Goal: Task Accomplishment & Management: Manage account settings

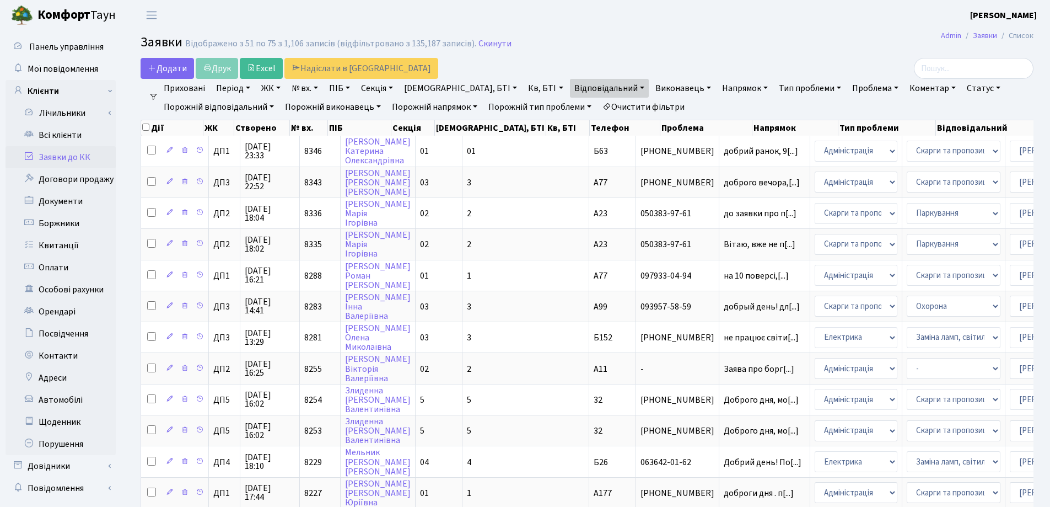
select select "25"
click at [953, 73] on input "search" at bounding box center [974, 68] width 120 height 21
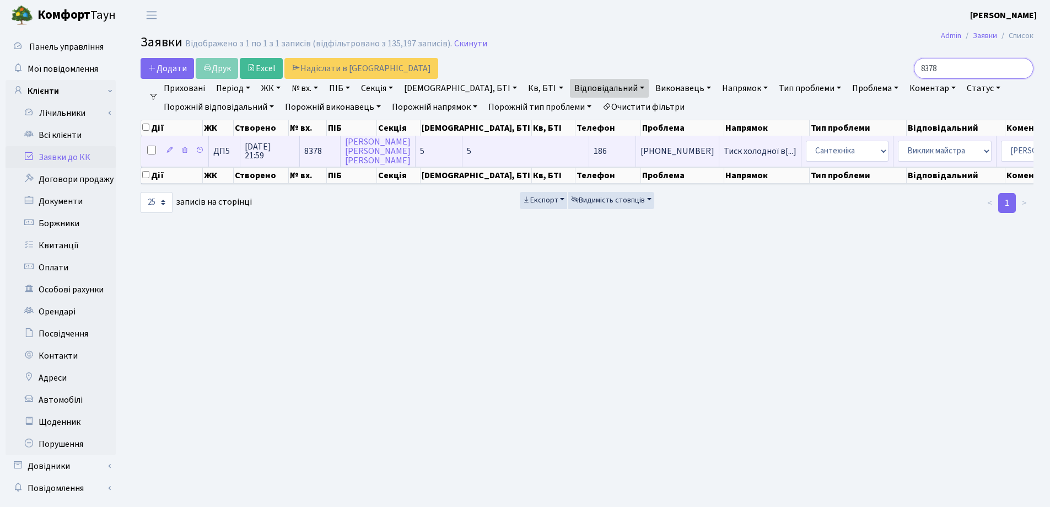
type input "8378"
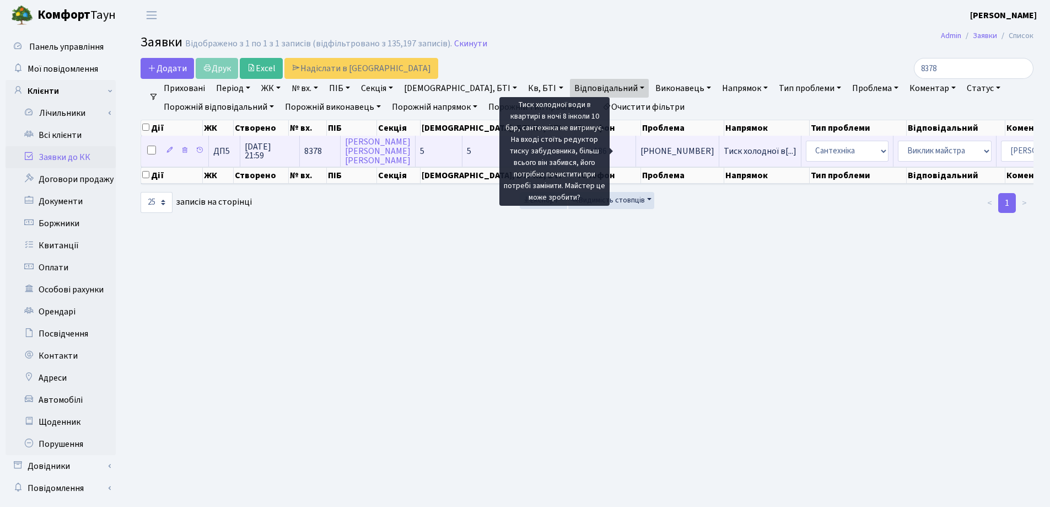
click at [724, 153] on span "Тиск холодної в[...]" at bounding box center [760, 151] width 73 height 12
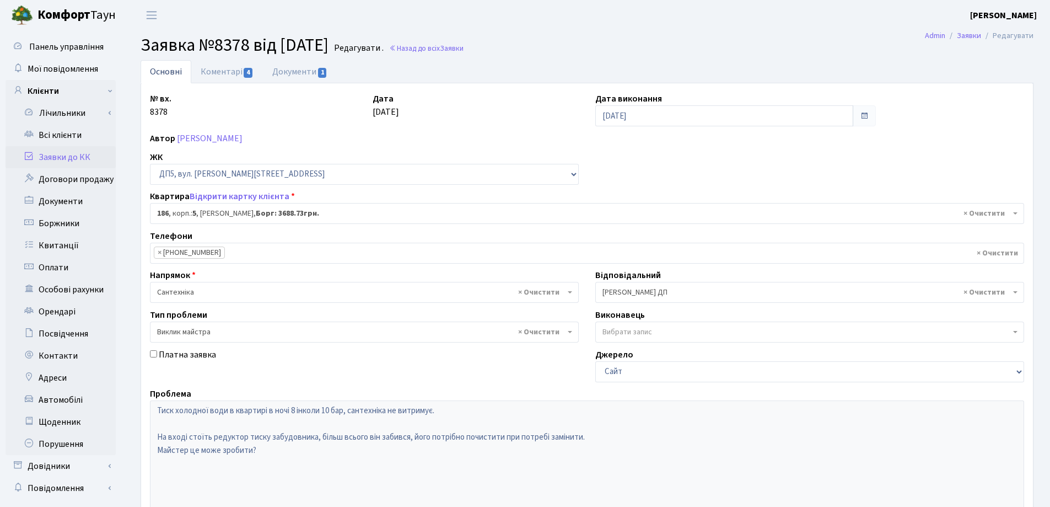
select select "45784"
select select "29"
click at [210, 73] on link "Коментарі 4" at bounding box center [227, 71] width 72 height 23
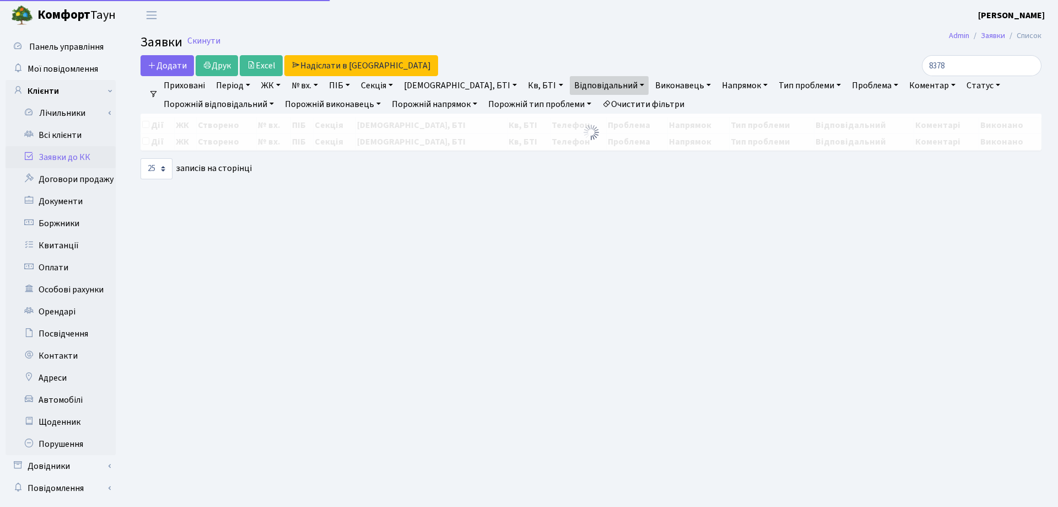
select select "25"
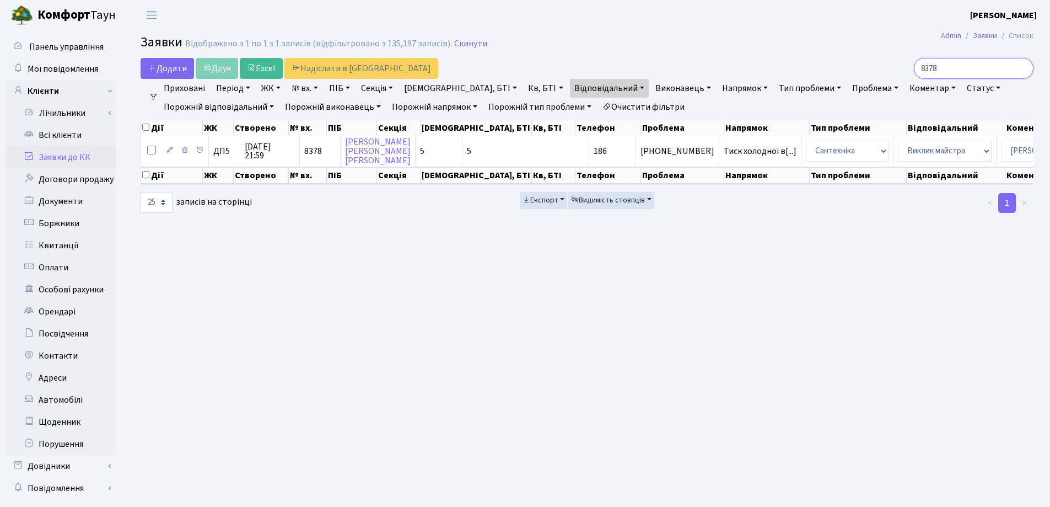
click at [962, 66] on input "8378" at bounding box center [974, 68] width 120 height 21
type input "8"
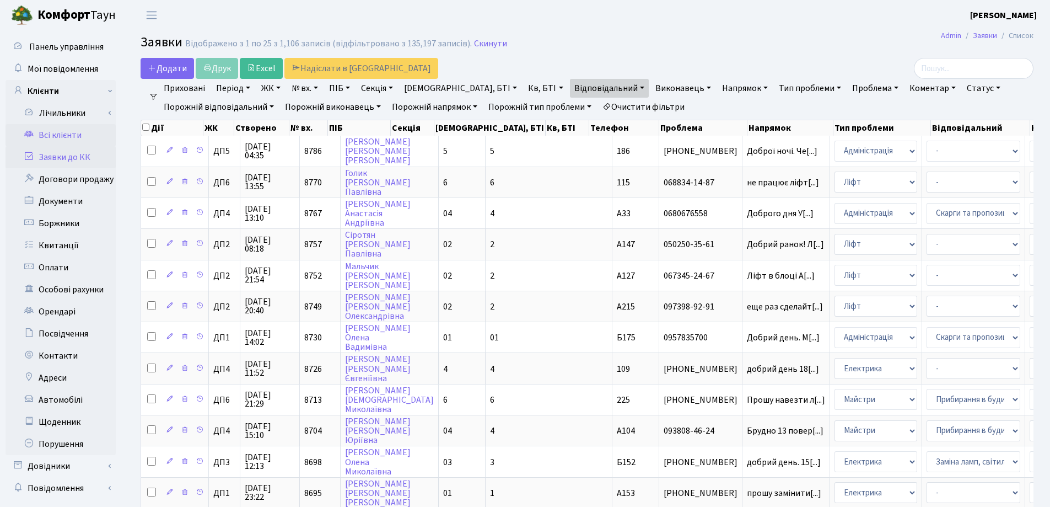
click at [53, 138] on link "Всі клієнти" at bounding box center [61, 135] width 110 height 22
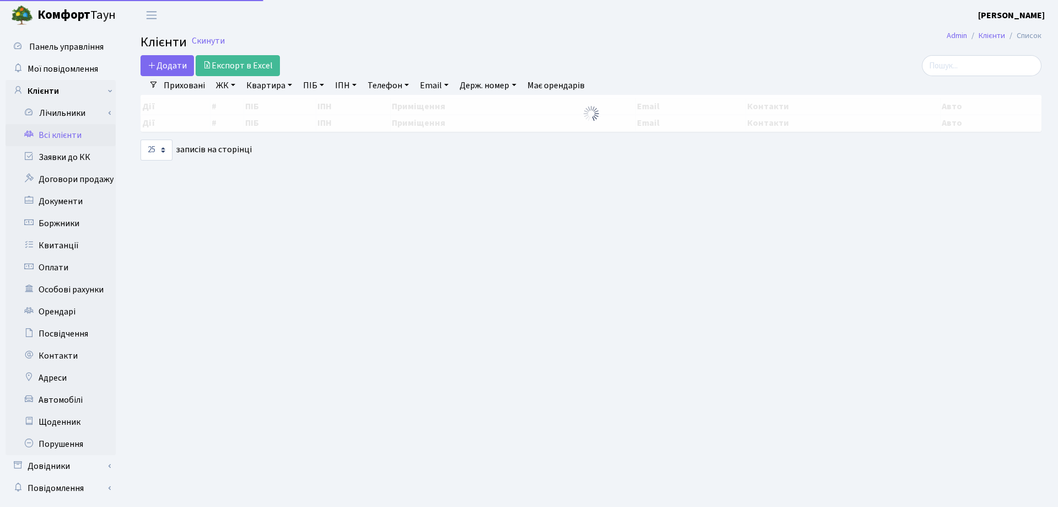
select select "25"
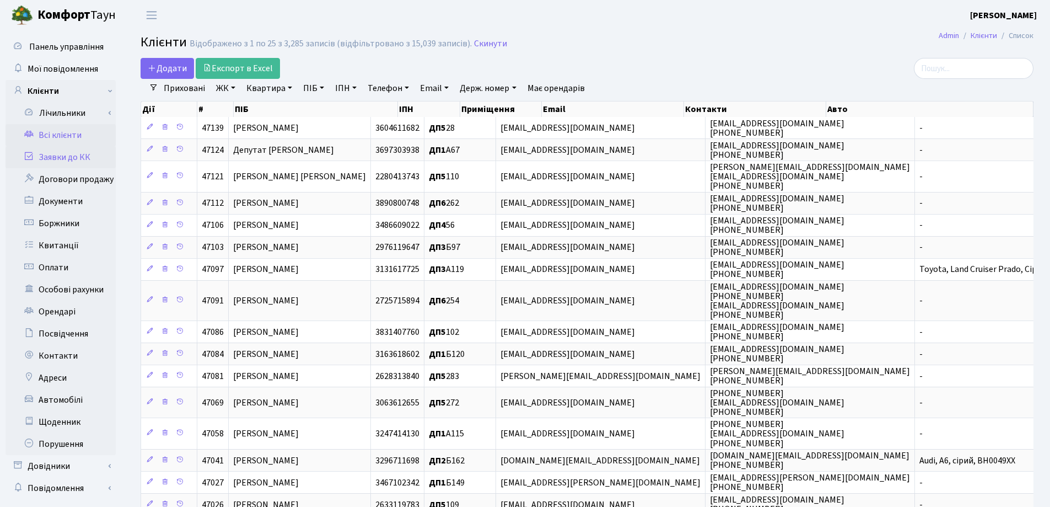
click at [60, 154] on link "Заявки до КК" at bounding box center [61, 157] width 110 height 22
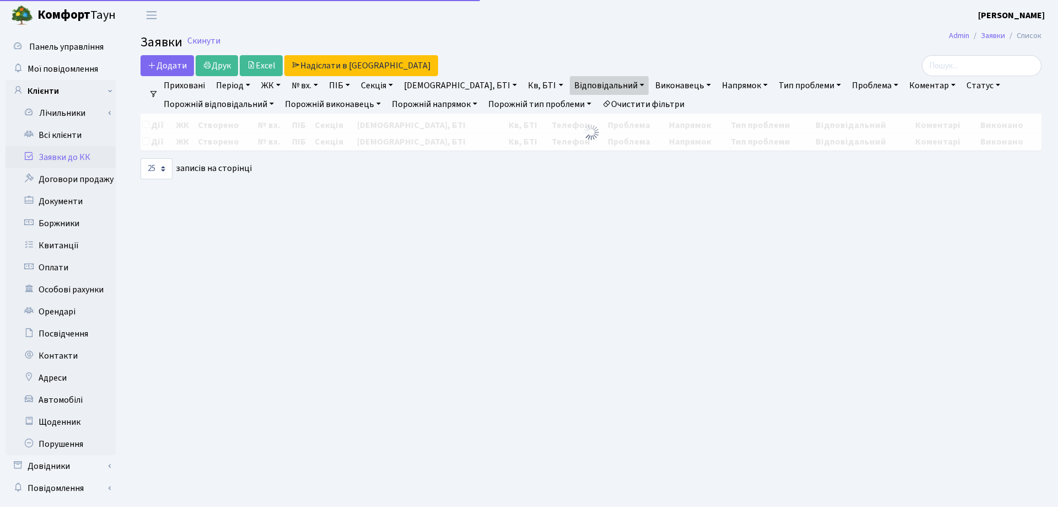
select select "25"
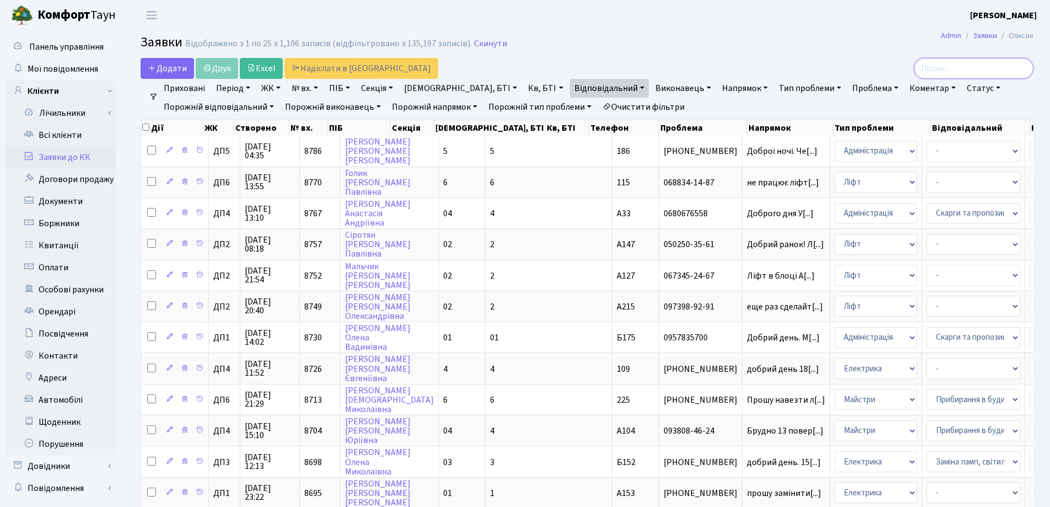
click at [991, 69] on input "search" at bounding box center [974, 68] width 120 height 21
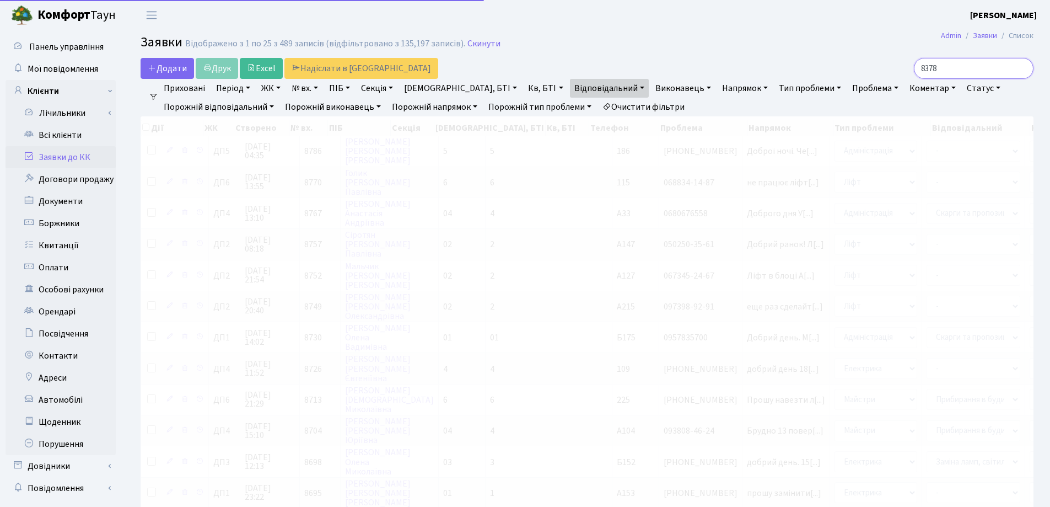
type input "8378"
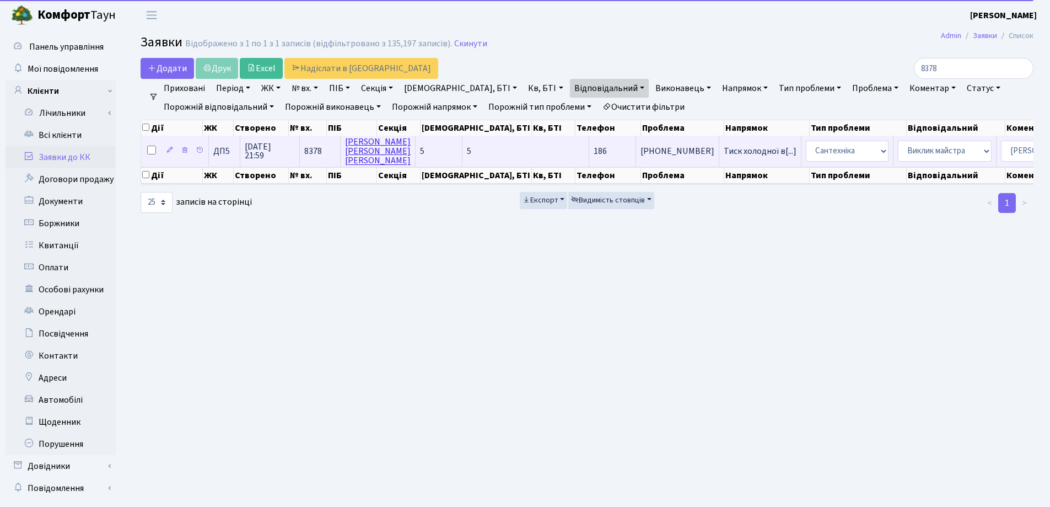
click at [370, 164] on link "[PERSON_NAME]" at bounding box center [378, 151] width 66 height 31
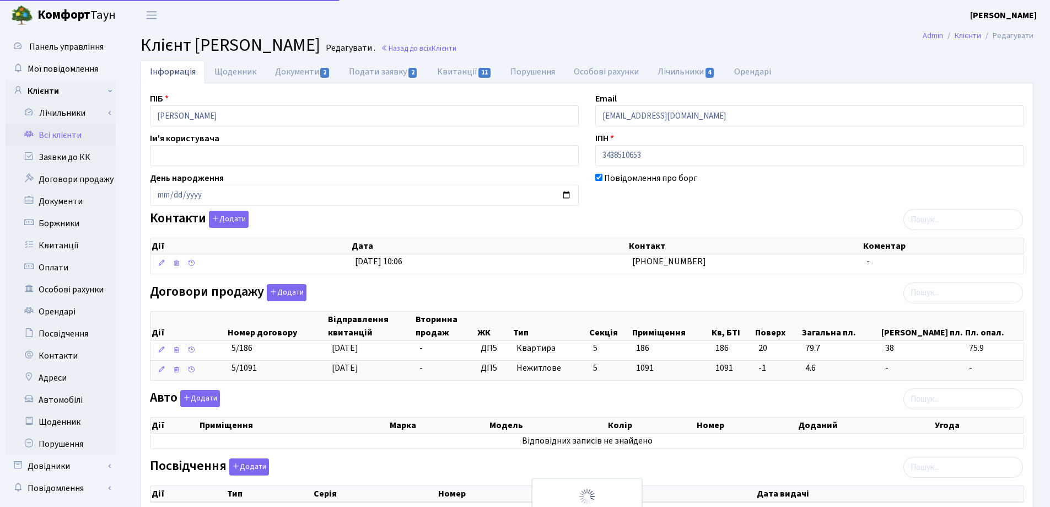
select select "25"
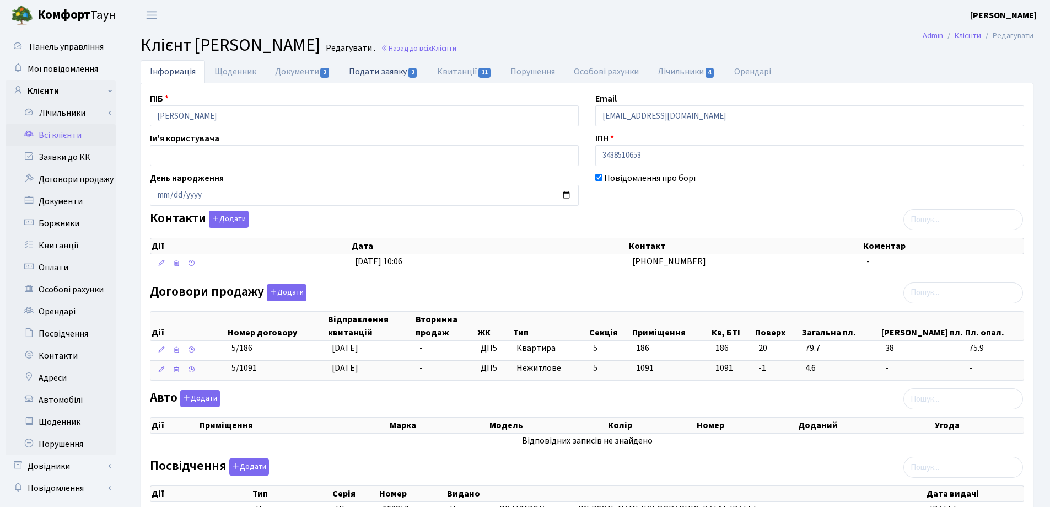
click at [396, 74] on link "Подати заявку 2" at bounding box center [384, 71] width 88 height 23
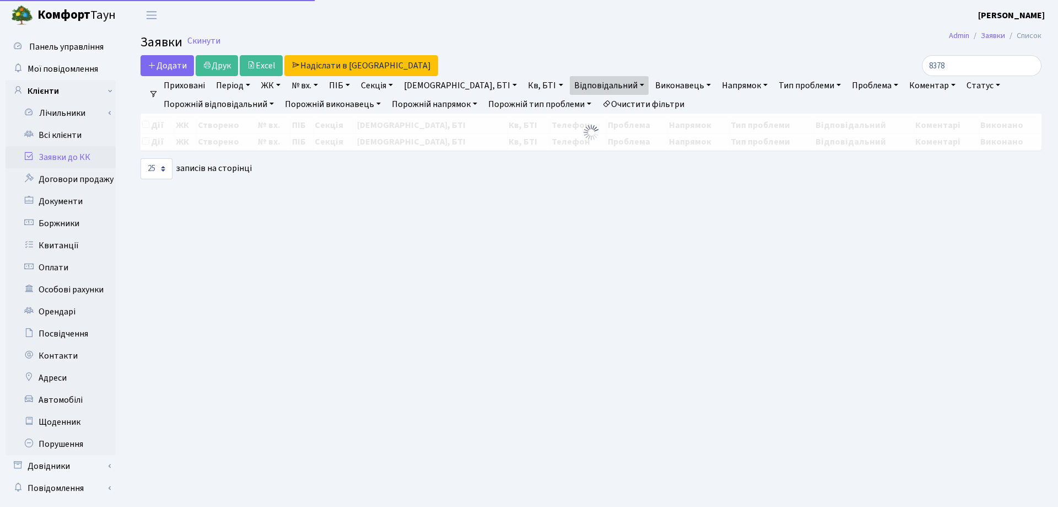
select select "25"
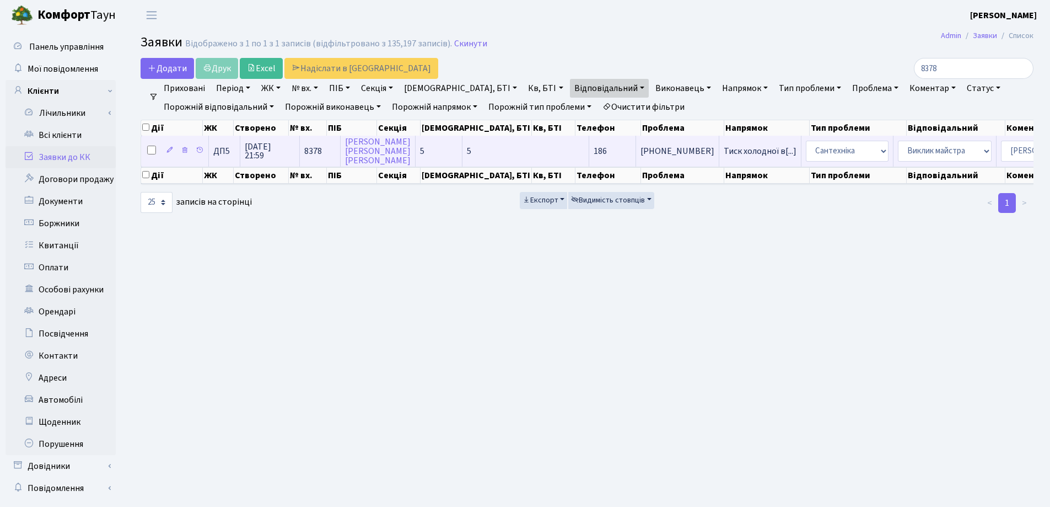
click at [640, 154] on span "[PHONE_NUMBER]" at bounding box center [677, 151] width 74 height 9
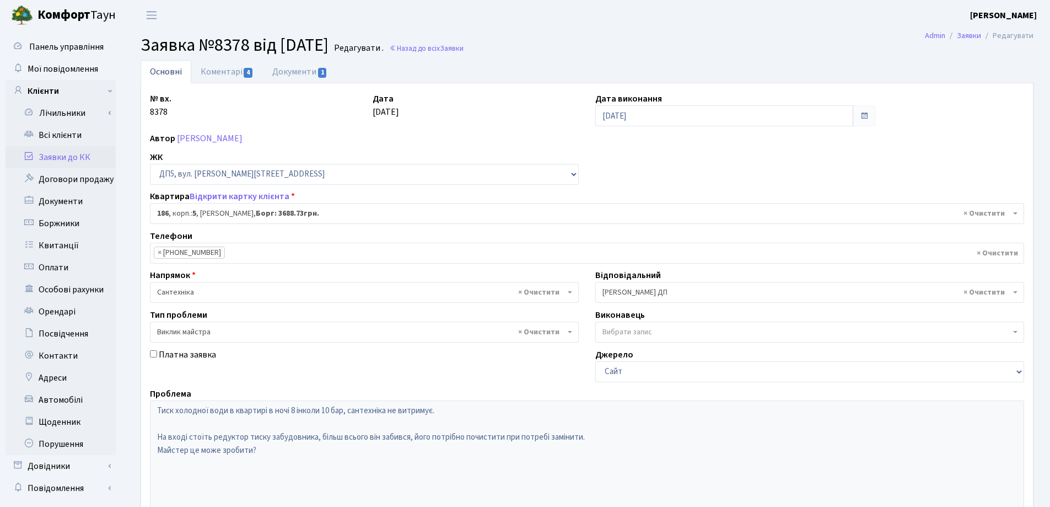
select select "45784"
select select "29"
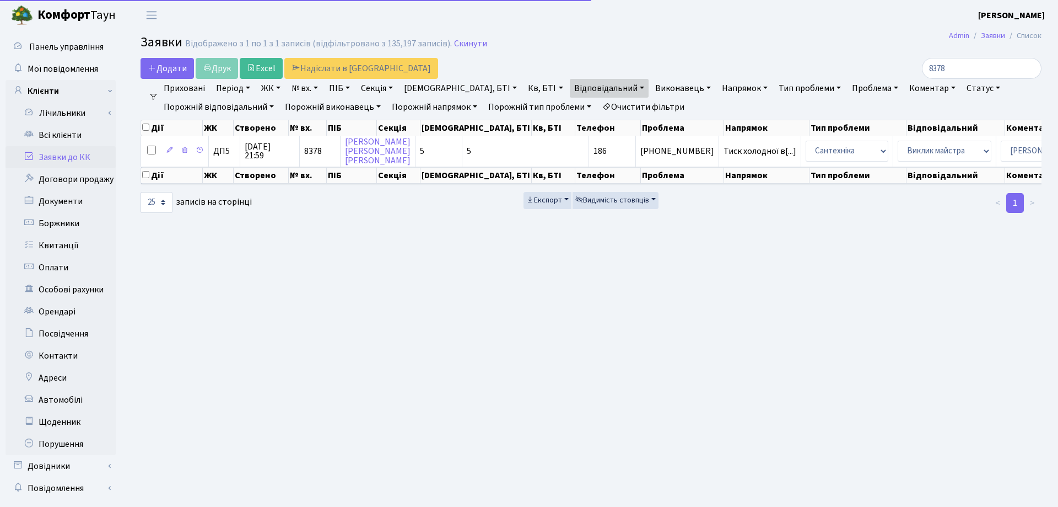
select select "25"
